Goal: Information Seeking & Learning: Find specific page/section

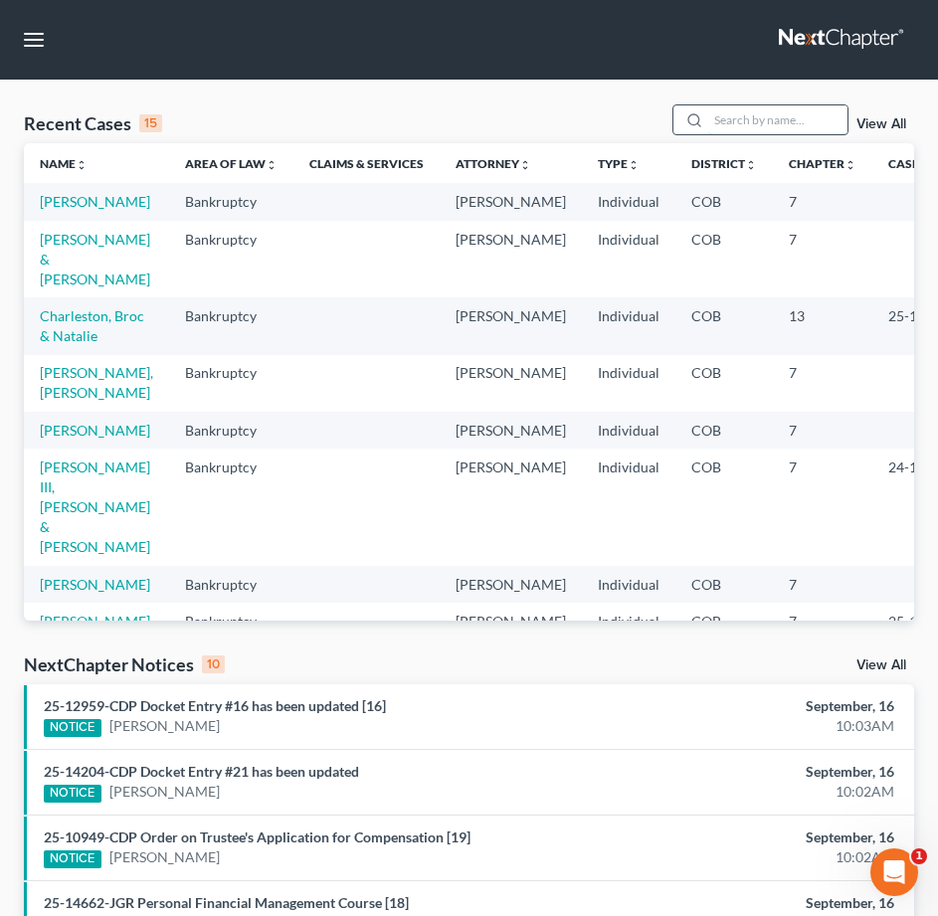
click at [770, 120] on input "search" at bounding box center [777, 119] width 139 height 29
click at [734, 110] on input "search" at bounding box center [777, 119] width 139 height 29
click at [734, 114] on input "search" at bounding box center [777, 119] width 139 height 29
click at [772, 114] on input "search" at bounding box center [777, 119] width 139 height 29
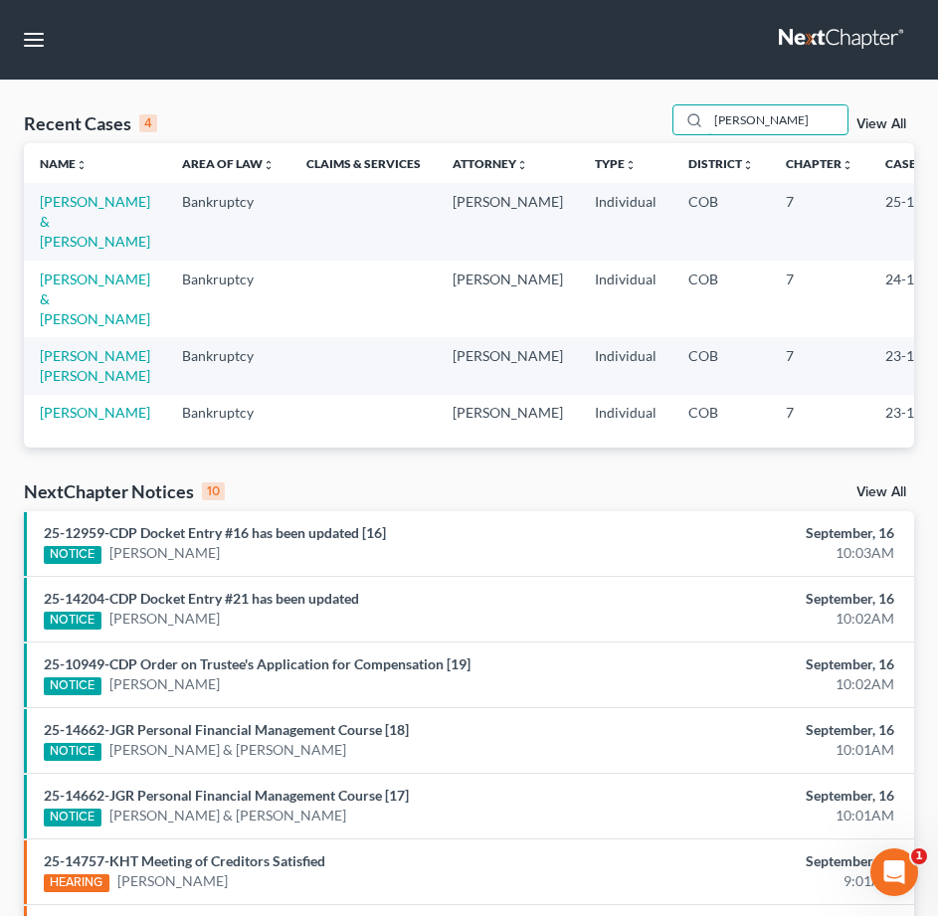
type input "[PERSON_NAME]"
click at [72, 213] on link "[PERSON_NAME] & [PERSON_NAME]" at bounding box center [95, 221] width 110 height 57
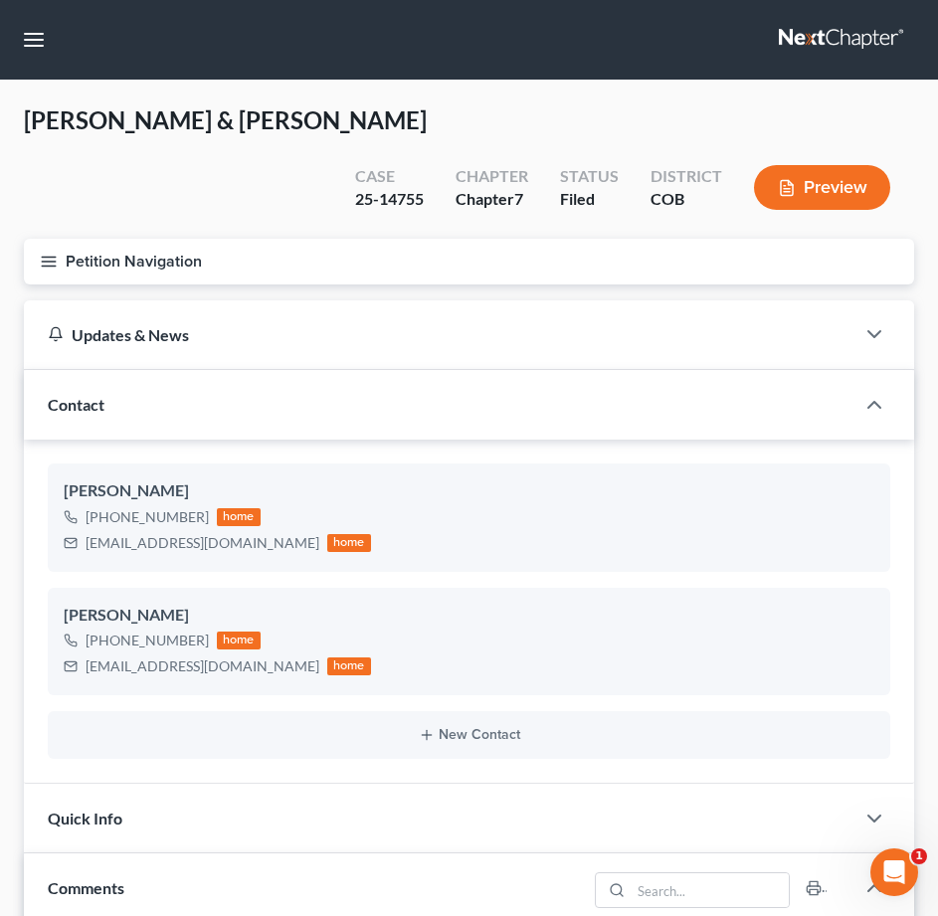
scroll to position [288, 0]
click at [47, 253] on icon "button" at bounding box center [49, 262] width 18 height 18
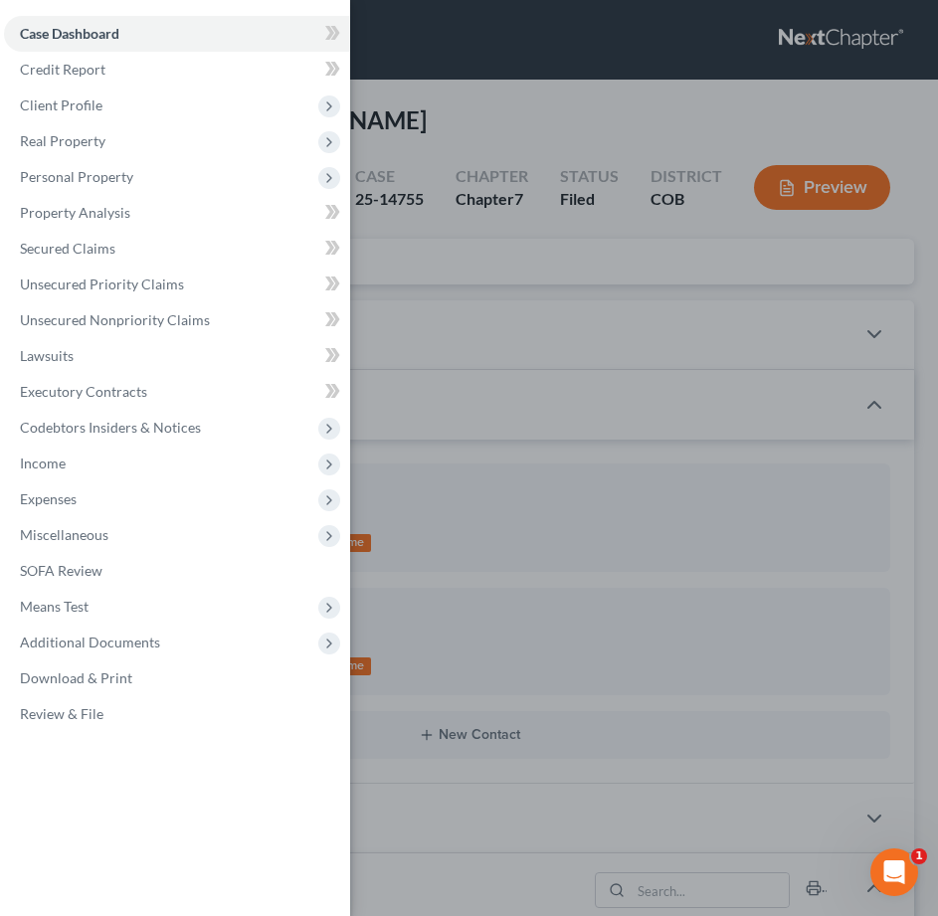
click at [425, 588] on div "Case Dashboard Payments Invoices Payments Payments Credit Report Client Profile" at bounding box center [469, 458] width 938 height 916
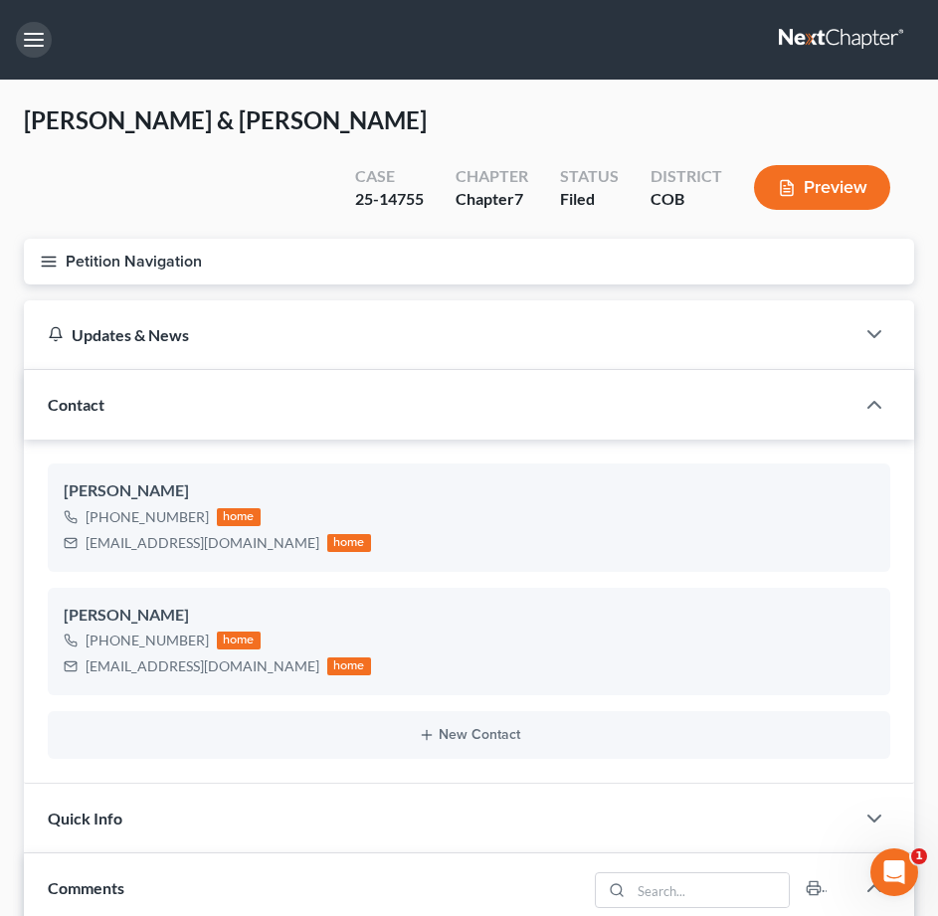
click at [30, 43] on button "button" at bounding box center [34, 40] width 36 height 36
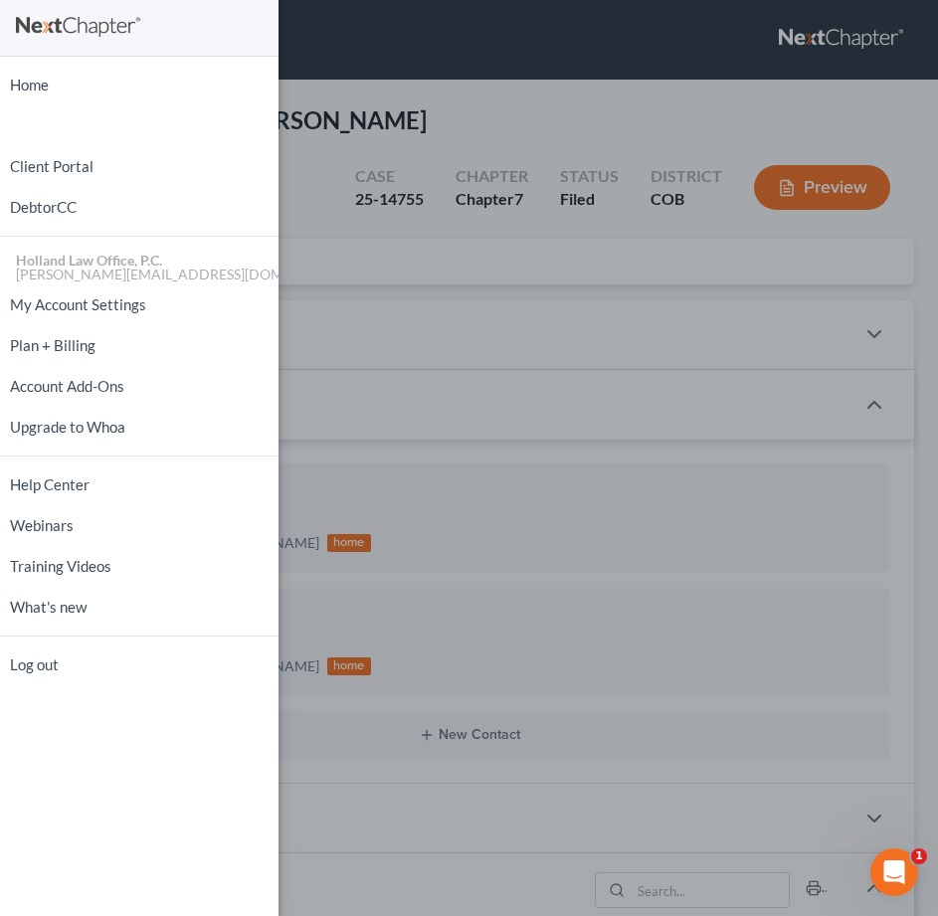
click at [565, 525] on div "Home New Case Client Portal DebtorCC Holland Law Office, P.C. [PERSON_NAME][EMA…" at bounding box center [469, 458] width 938 height 916
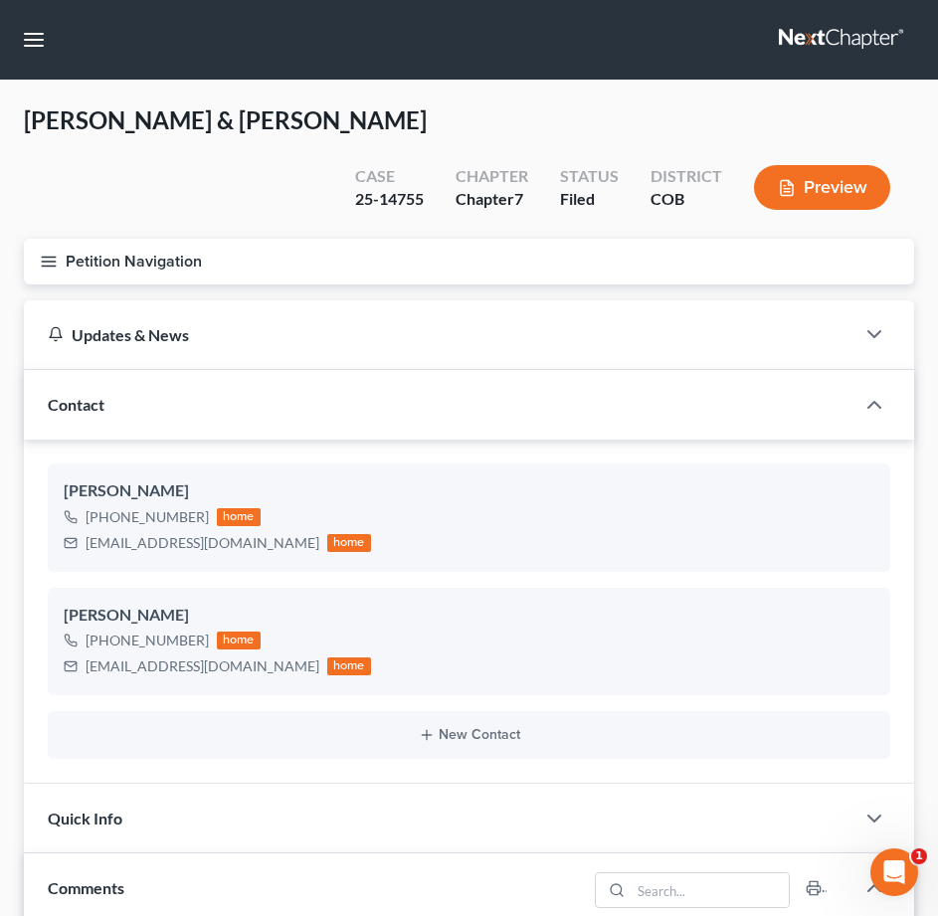
click at [44, 256] on icon "button" at bounding box center [49, 262] width 18 height 18
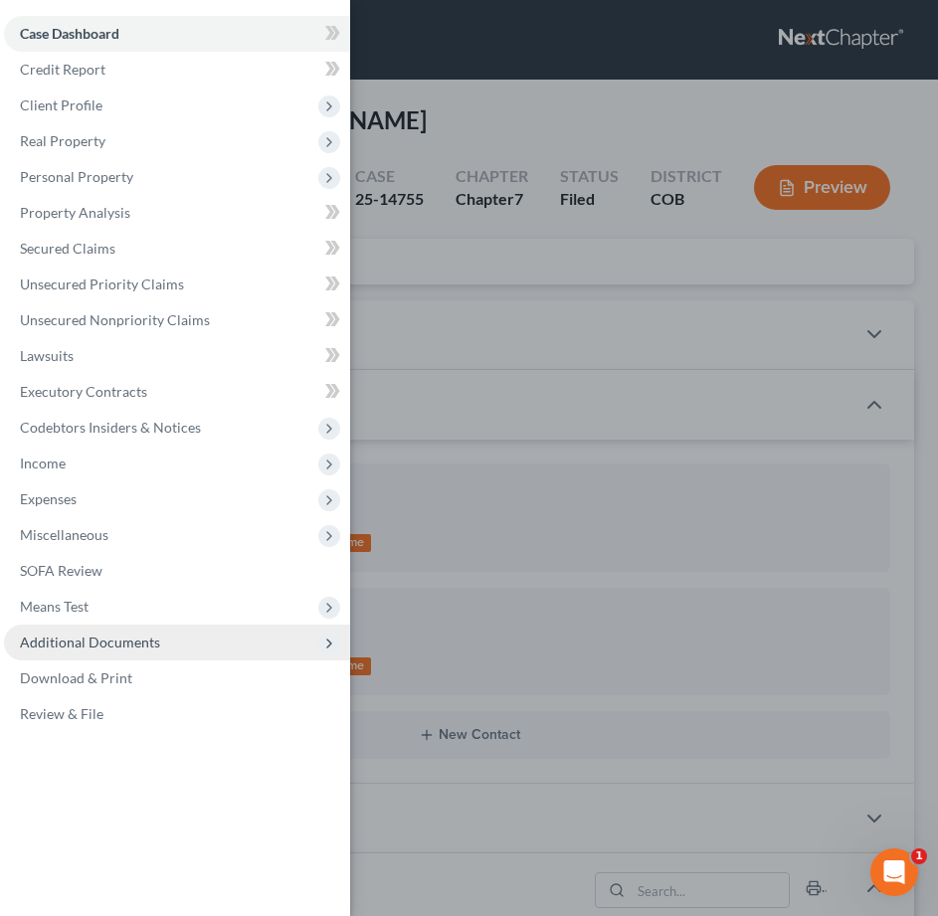
click at [320, 641] on icon at bounding box center [329, 644] width 22 height 22
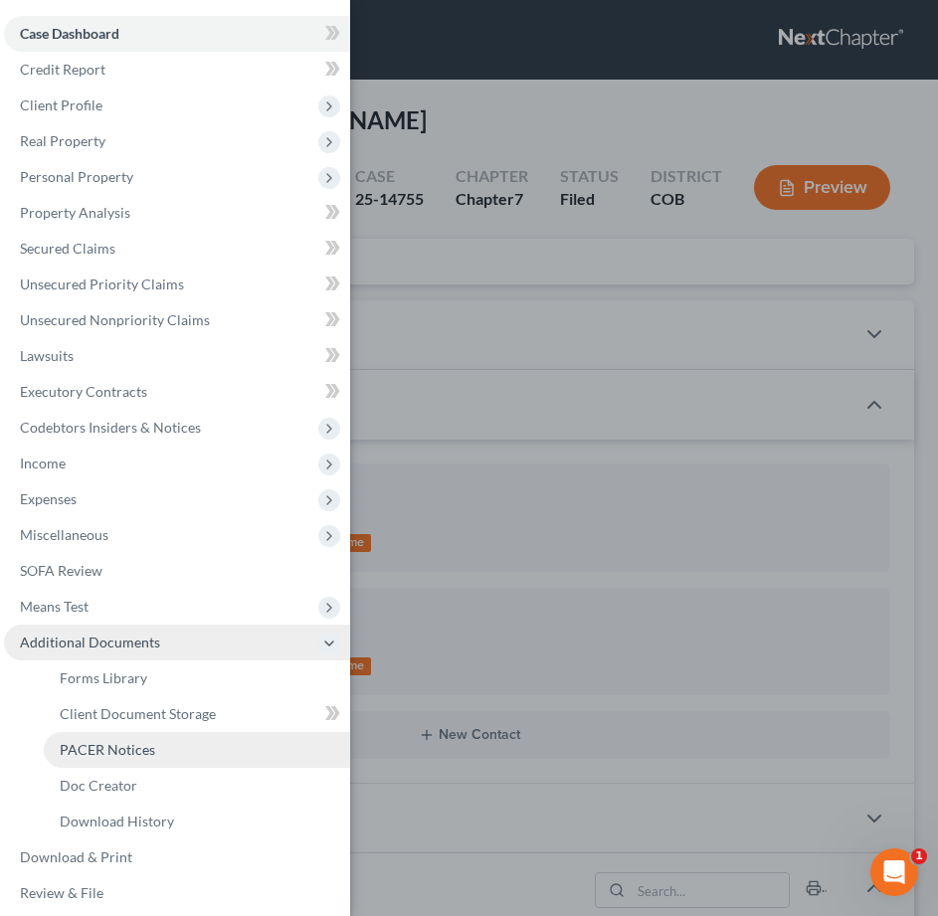
click at [153, 749] on link "PACER Notices" at bounding box center [197, 750] width 306 height 36
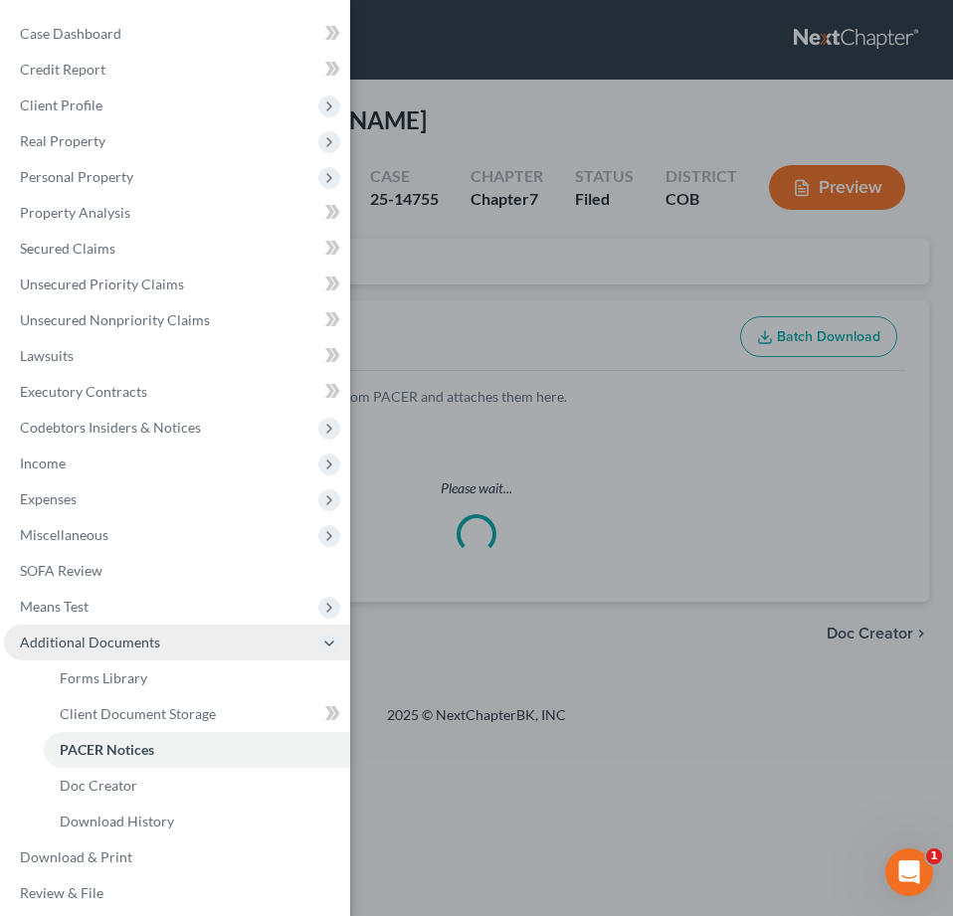
click at [415, 542] on div "Case Dashboard Payments Invoices Payments Payments Credit Report Client Profile" at bounding box center [476, 458] width 953 height 916
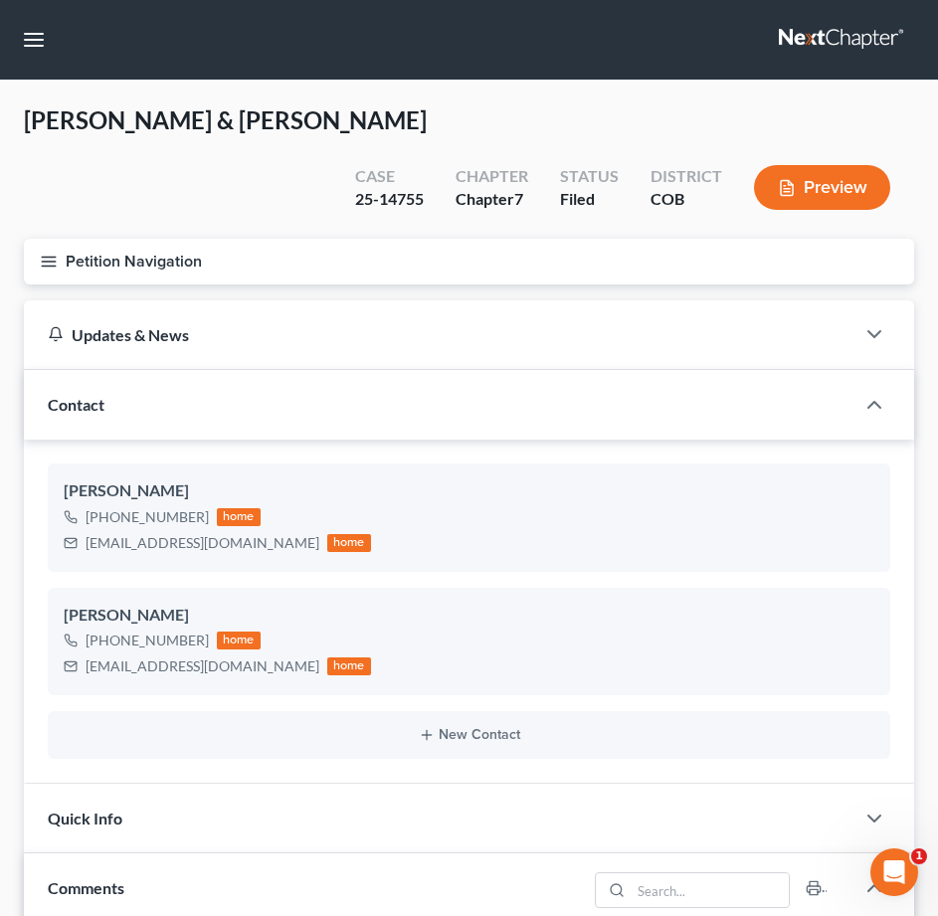
scroll to position [288, 0]
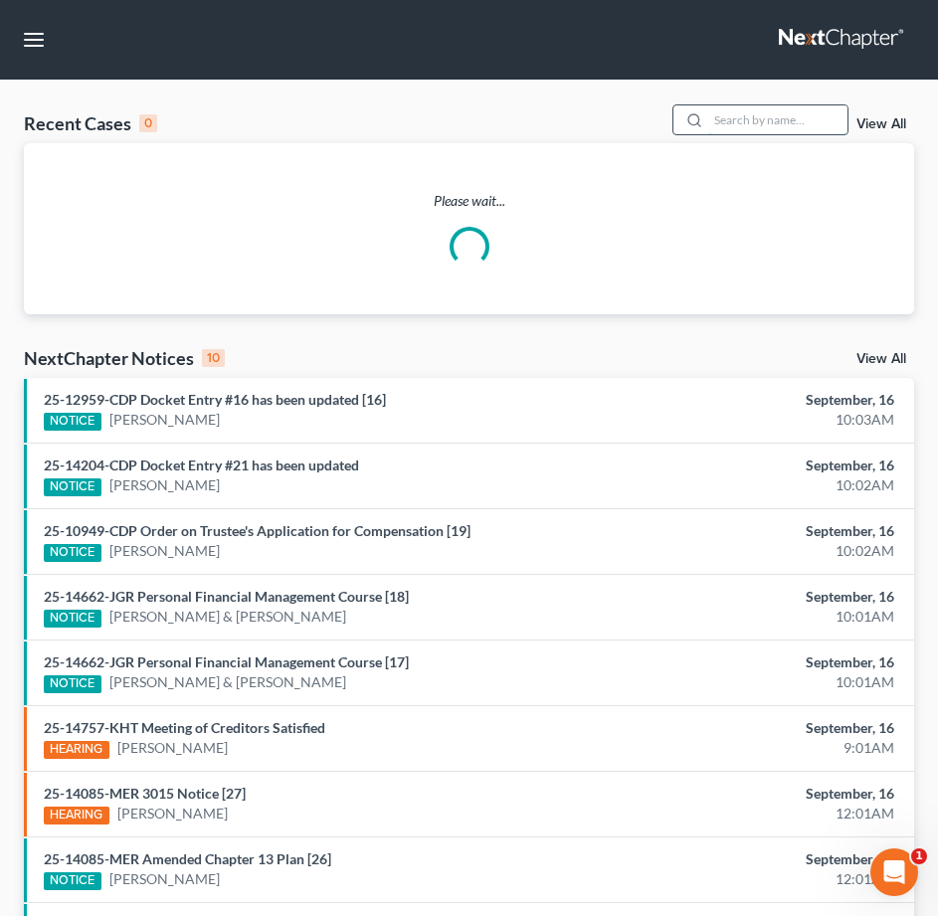
click at [737, 121] on input "search" at bounding box center [777, 119] width 139 height 29
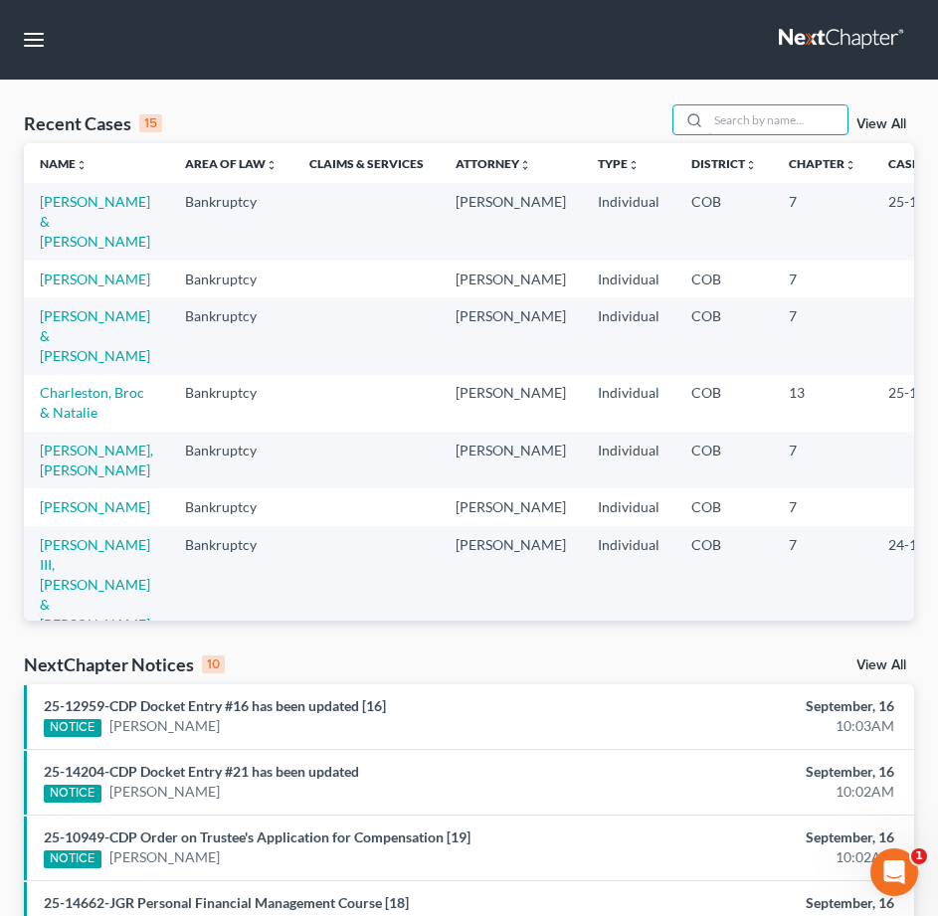
drag, startPoint x: 742, startPoint y: 124, endPoint x: 775, endPoint y: 93, distance: 45.7
click at [746, 121] on input "search" at bounding box center [777, 119] width 139 height 29
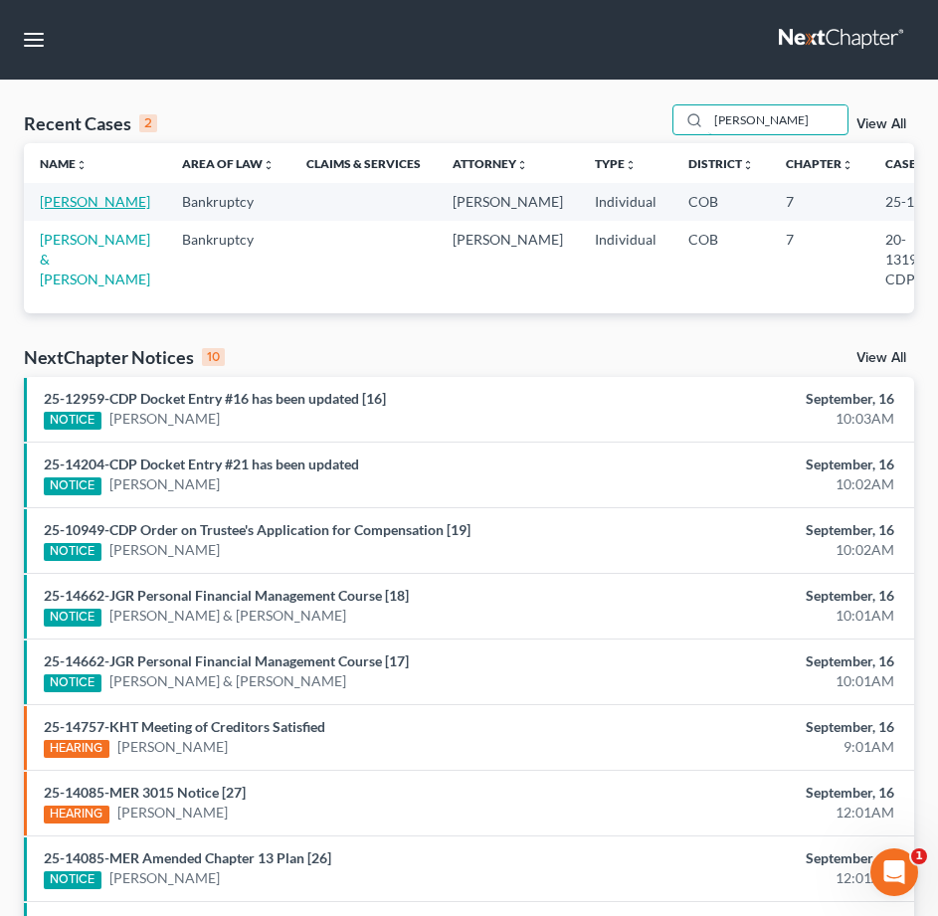
type input "[PERSON_NAME]"
click at [56, 210] on link "[PERSON_NAME]" at bounding box center [95, 201] width 110 height 17
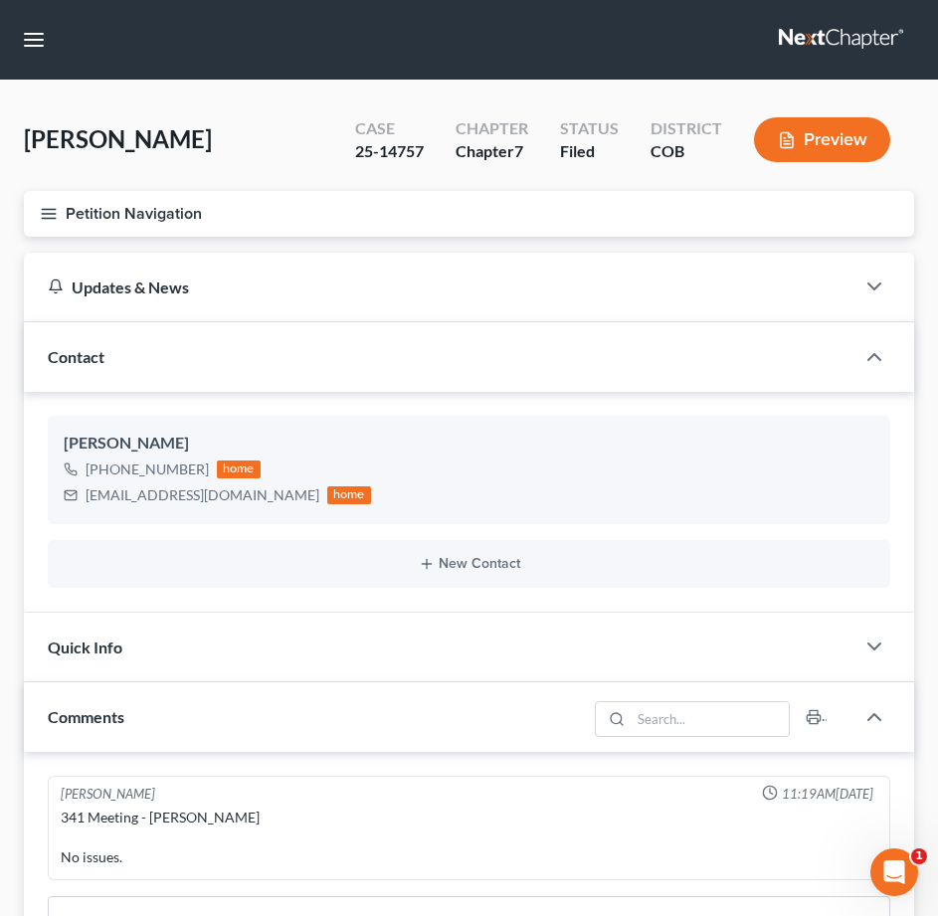
click at [52, 207] on icon "button" at bounding box center [49, 214] width 18 height 18
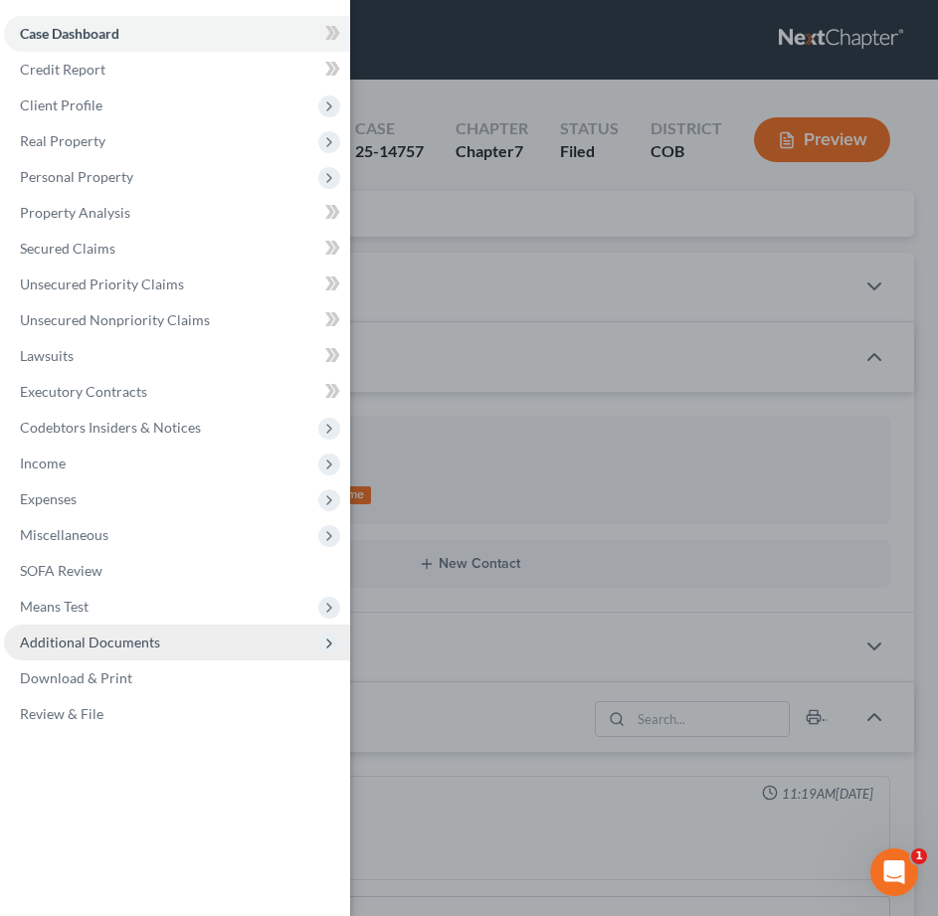
click at [219, 641] on span "Additional Documents" at bounding box center [177, 643] width 346 height 36
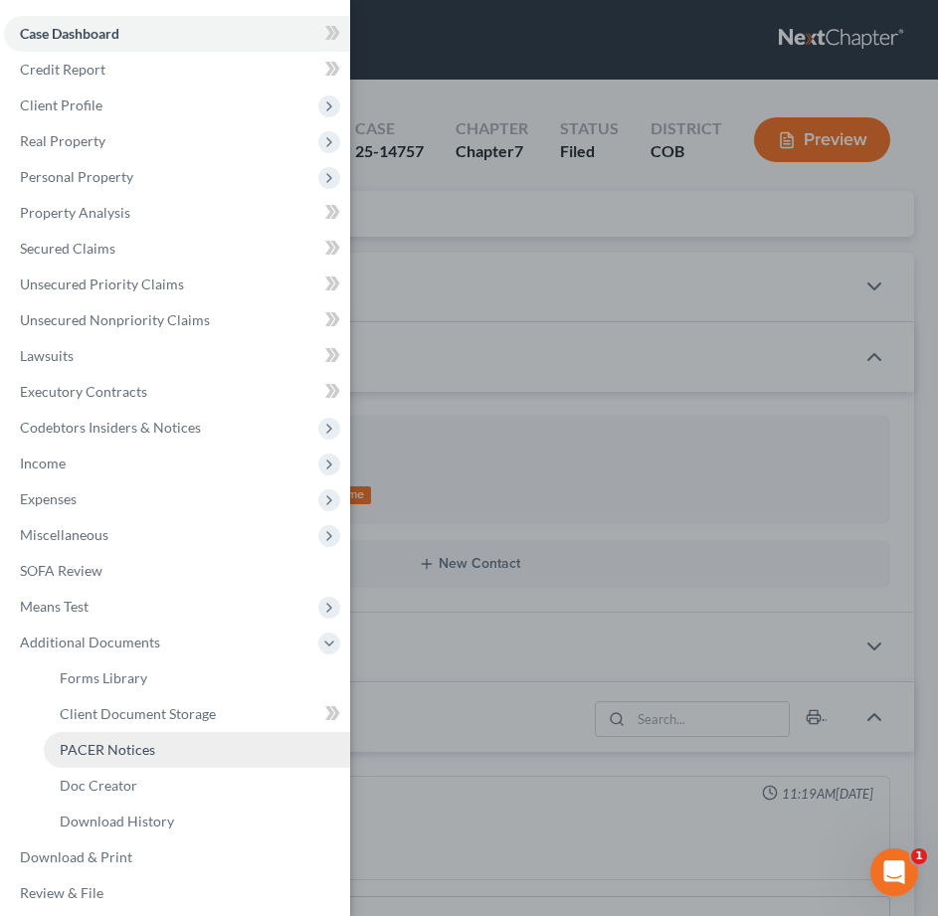
click at [125, 746] on span "PACER Notices" at bounding box center [107, 749] width 95 height 17
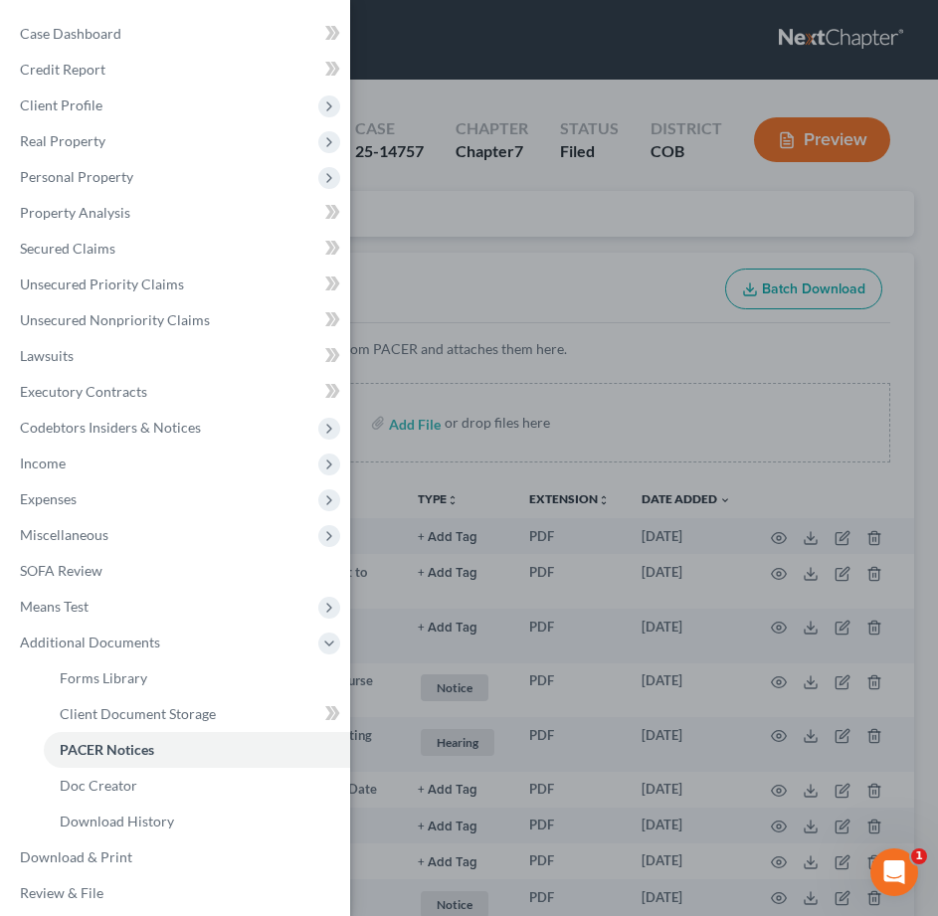
click at [398, 430] on div "Case Dashboard Payments Invoices Payments Payments Credit Report Client Profile" at bounding box center [469, 458] width 938 height 916
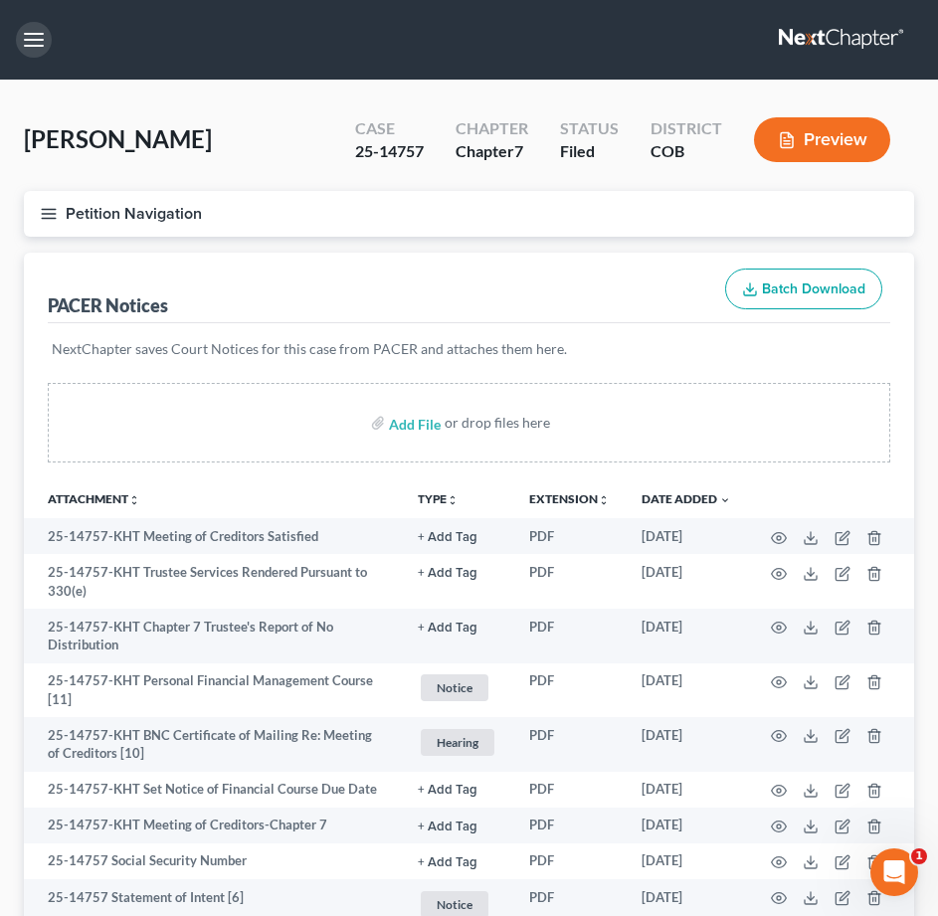
click at [34, 38] on button "button" at bounding box center [34, 40] width 36 height 36
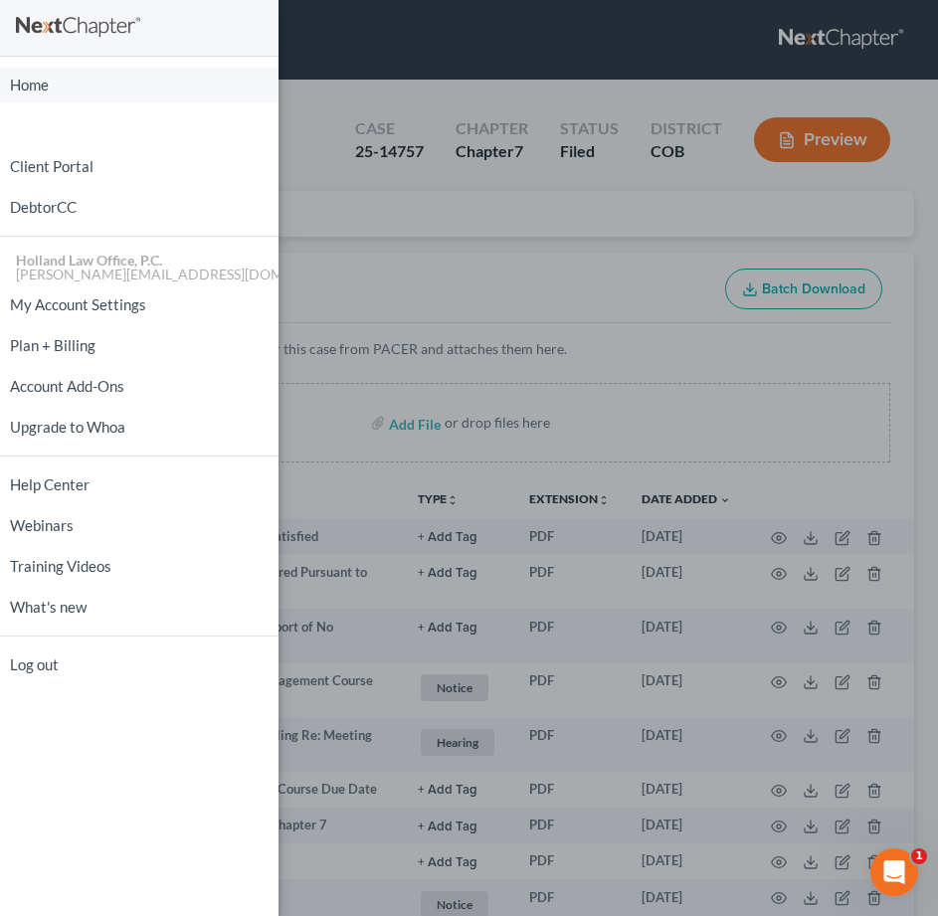
click at [70, 83] on link "Home" at bounding box center [139, 85] width 279 height 35
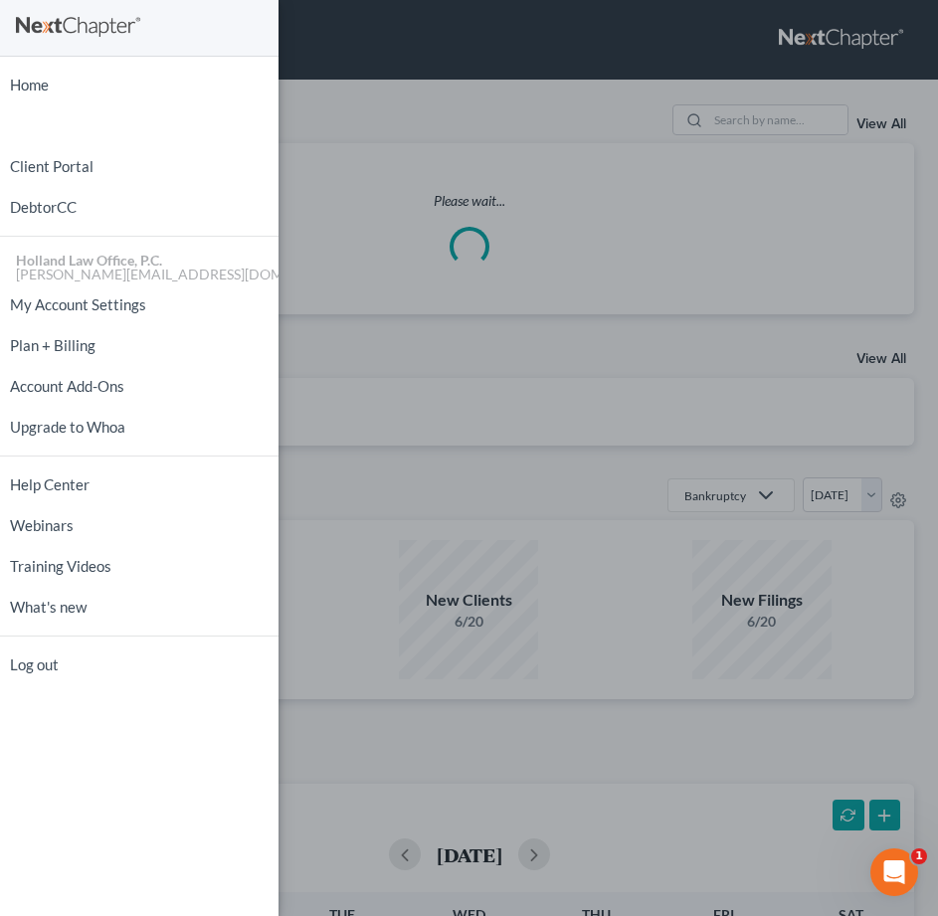
click at [333, 332] on div "Home New Case Client Portal DebtorCC Holland Law Office, P.C. [PERSON_NAME][EMA…" at bounding box center [469, 458] width 938 height 916
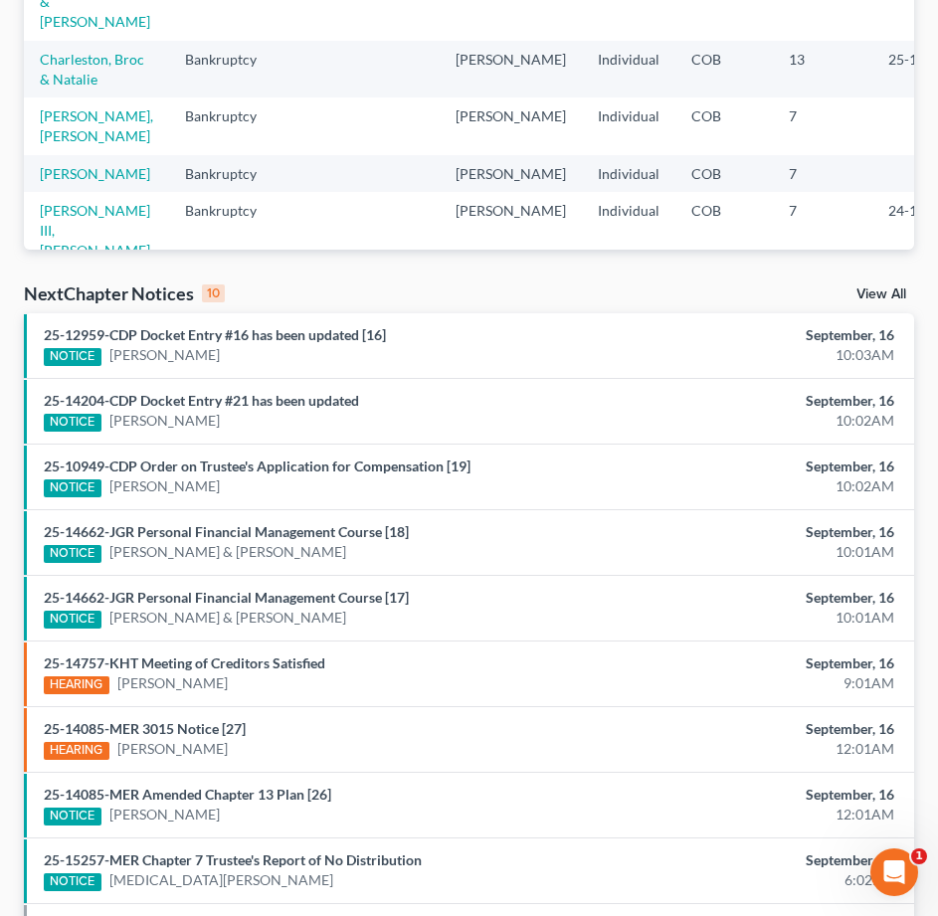
scroll to position [398, 0]
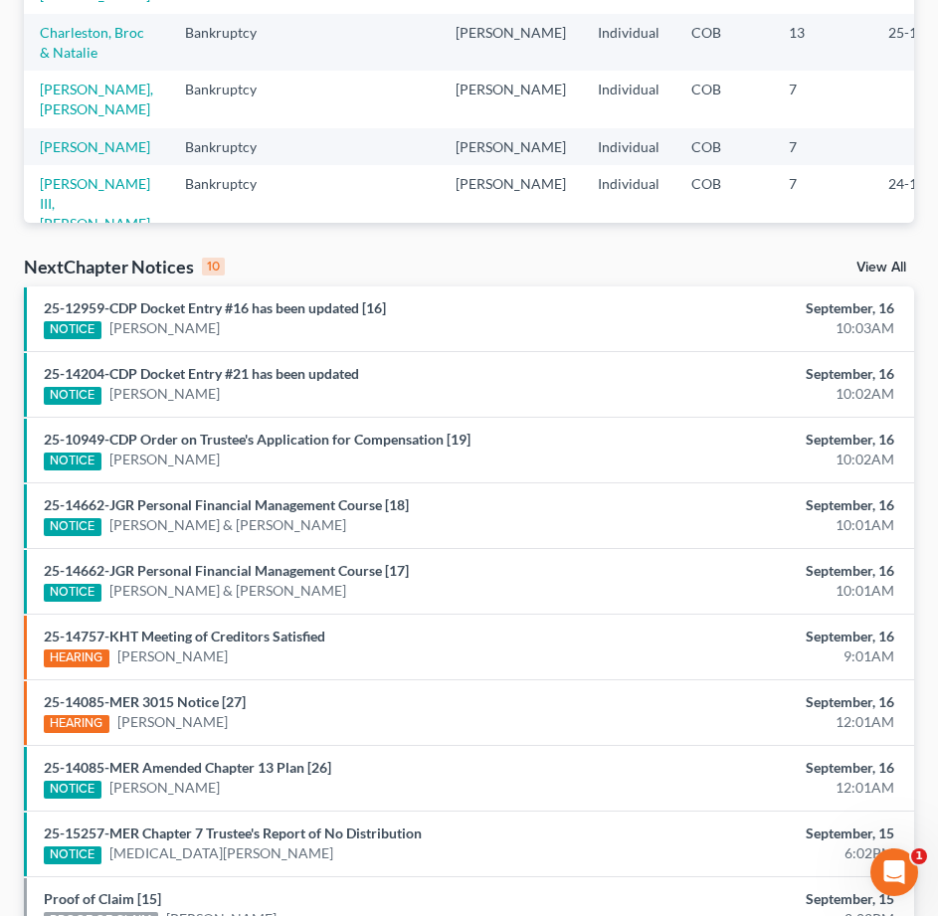
click at [859, 266] on link "View All" at bounding box center [881, 268] width 50 height 14
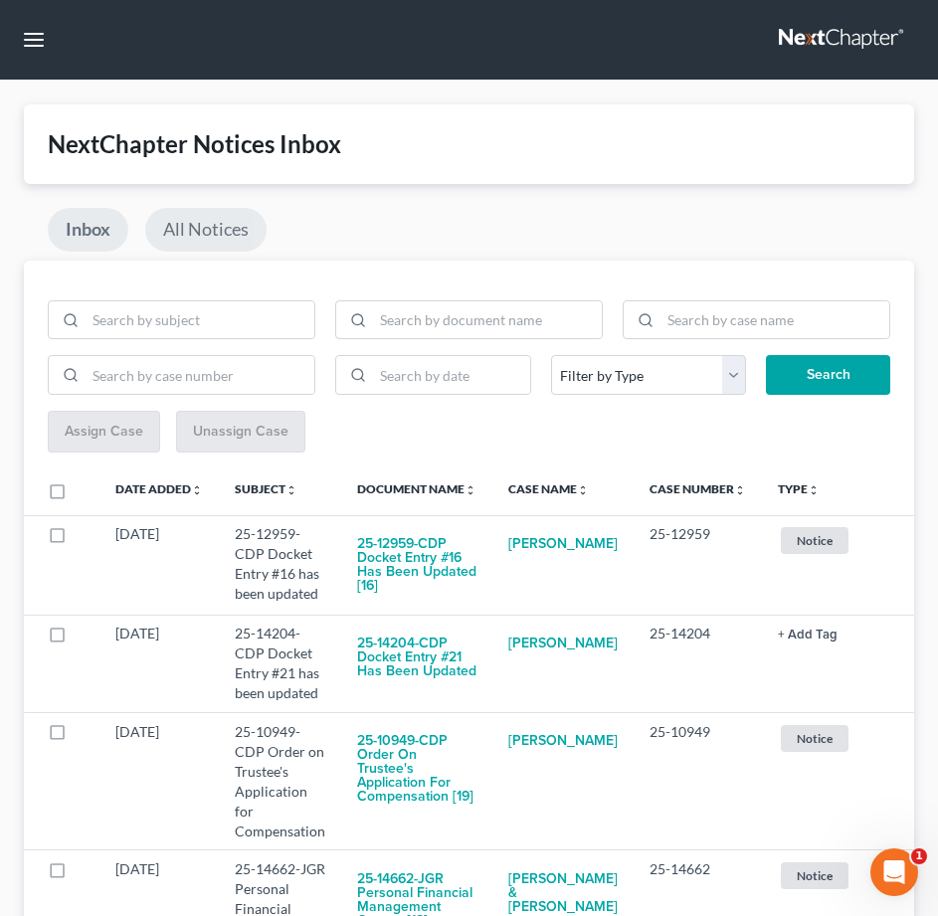
click at [214, 227] on link "All Notices" at bounding box center [205, 230] width 121 height 44
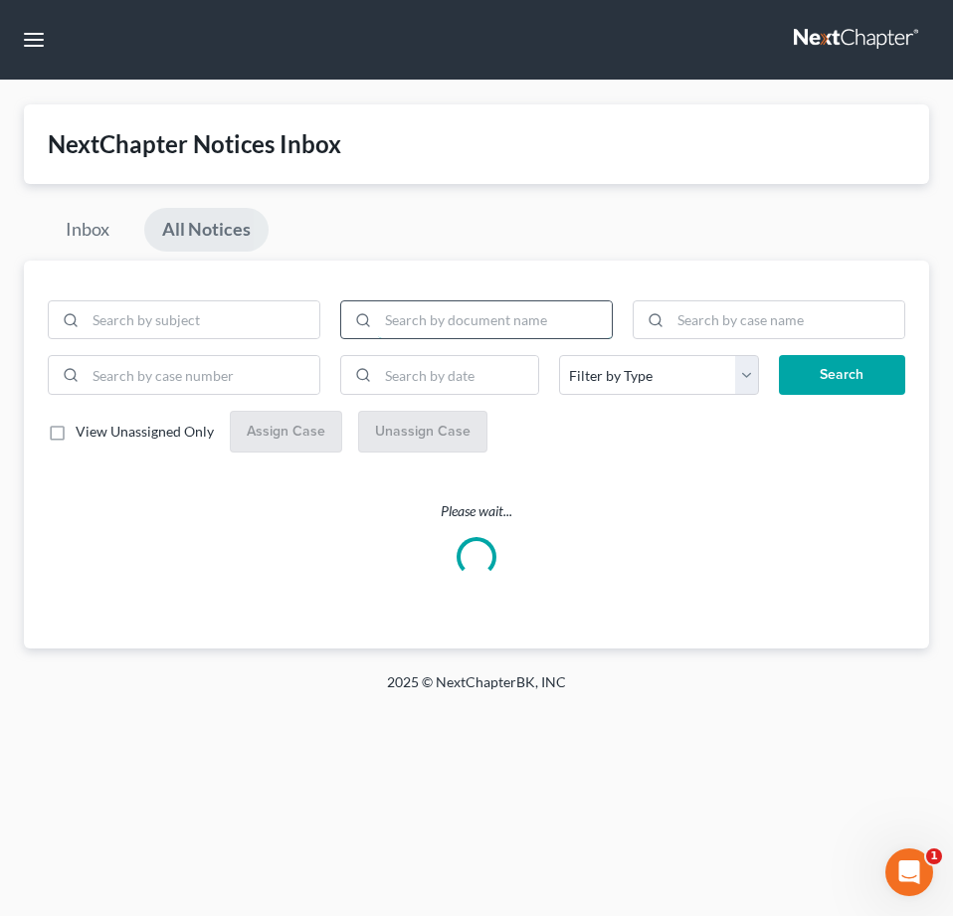
click at [437, 322] on input "search" at bounding box center [495, 320] width 234 height 38
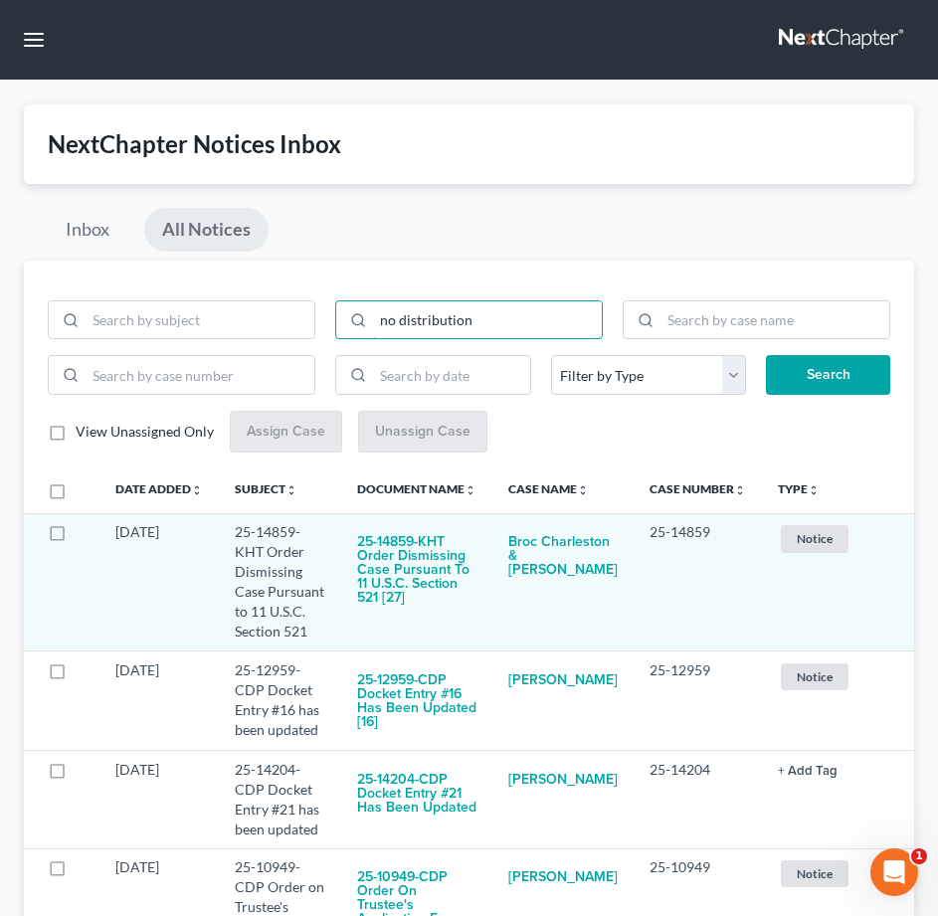
type input "no distribution"
click at [766, 355] on button "Search" at bounding box center [828, 375] width 124 height 40
